Goal: Information Seeking & Learning: Learn about a topic

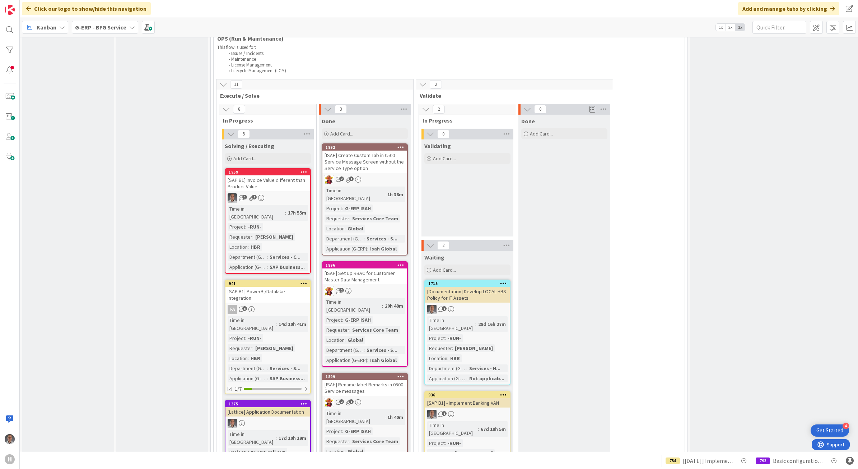
scroll to position [1032, 0]
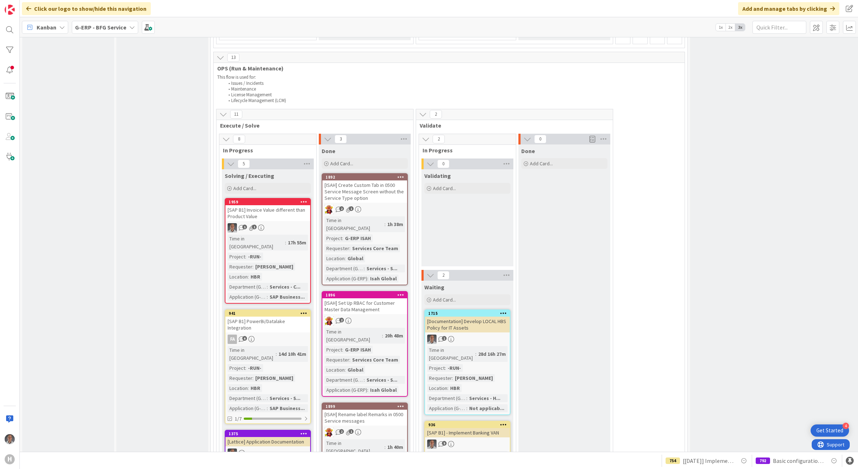
click at [273, 205] on div "[SAP B1] Invoice Value different than Product Value" at bounding box center [268, 213] width 85 height 16
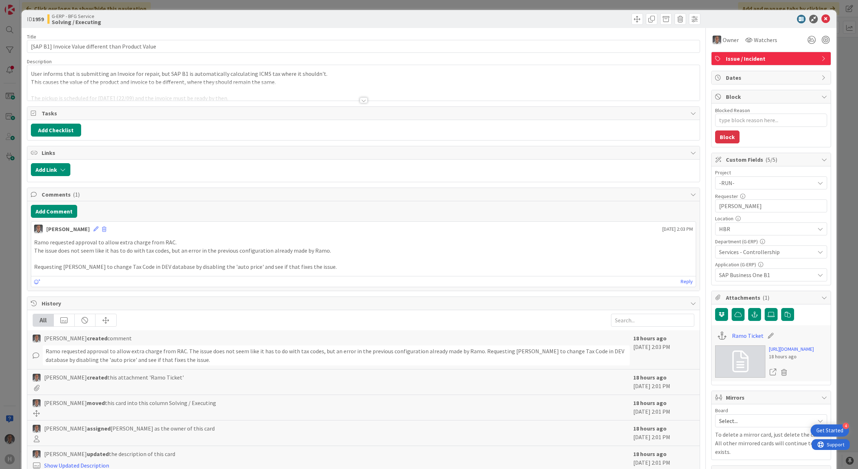
type textarea "x"
click at [360, 101] on div at bounding box center [364, 100] width 8 height 6
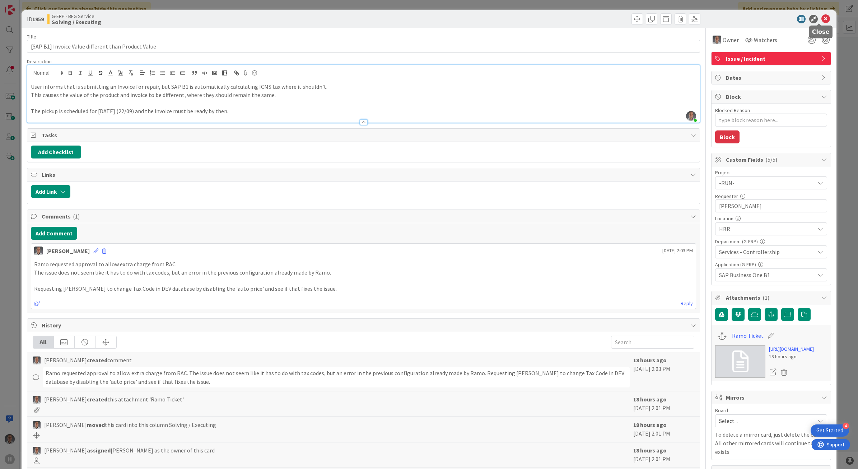
click at [822, 17] on icon at bounding box center [826, 19] width 9 height 9
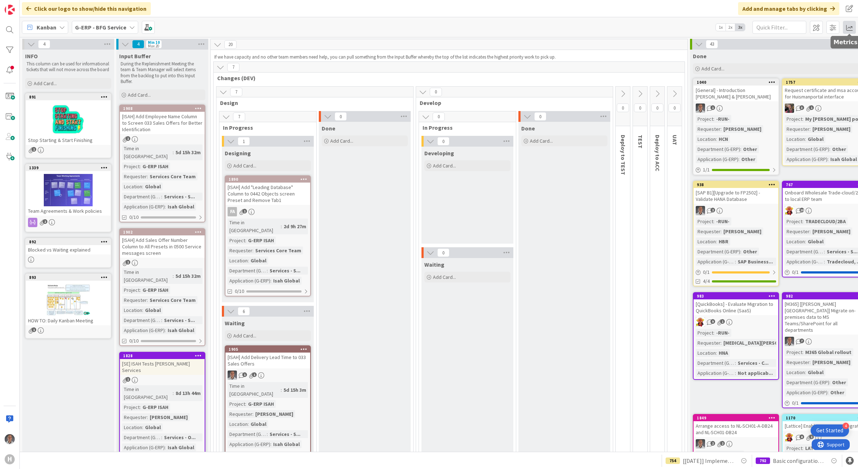
click at [846, 27] on span at bounding box center [849, 27] width 13 height 13
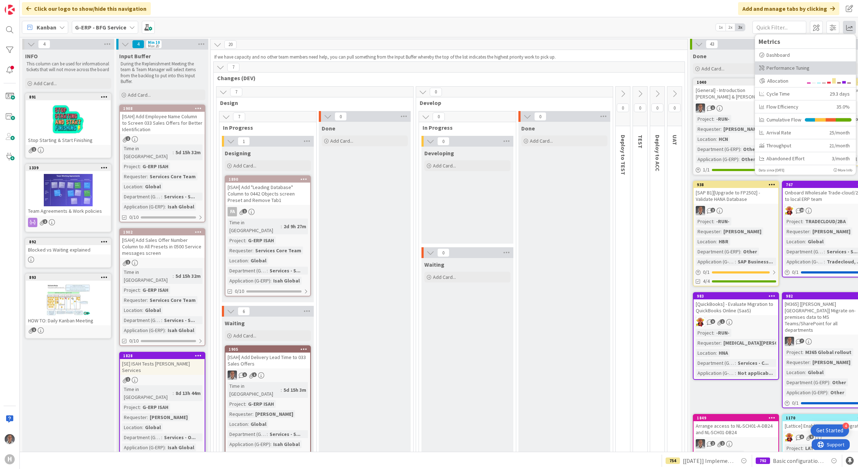
click at [824, 71] on div "Performance Tuning" at bounding box center [805, 68] width 92 height 8
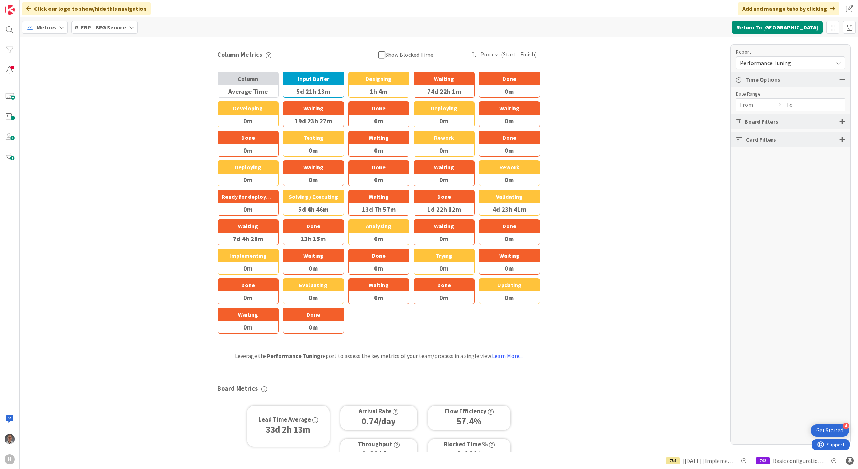
click at [99, 28] on b "G-ERP - BFG Service" at bounding box center [100, 27] width 51 height 7
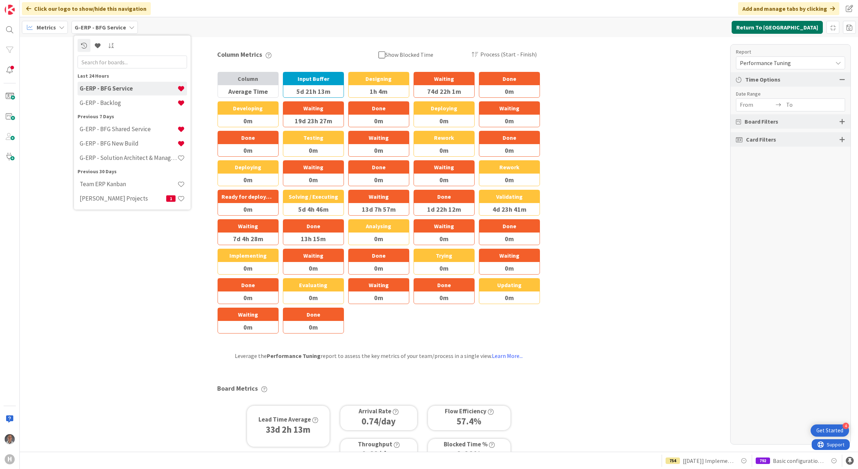
click at [787, 28] on button "Return To [GEOGRAPHIC_DATA]" at bounding box center [777, 27] width 91 height 13
